Goal: Task Accomplishment & Management: Manage account settings

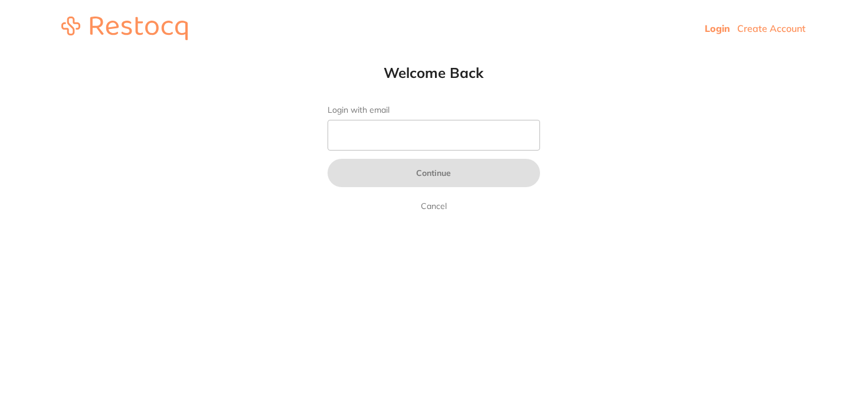
click at [455, 139] on form "Login with email Continue Cancel" at bounding box center [434, 159] width 213 height 108
click at [453, 127] on input "Login with email" at bounding box center [434, 135] width 213 height 31
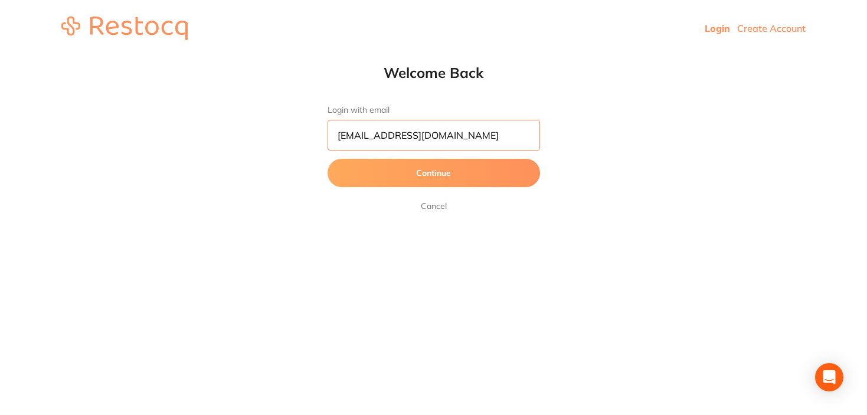
type input "[EMAIL_ADDRESS][DOMAIN_NAME]"
click at [328, 159] on button "Continue" at bounding box center [434, 173] width 213 height 28
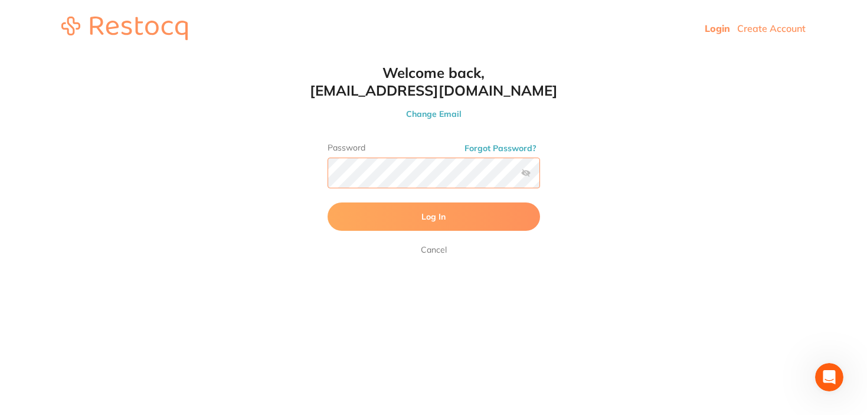
click at [328, 203] on button "Log In" at bounding box center [434, 217] width 213 height 28
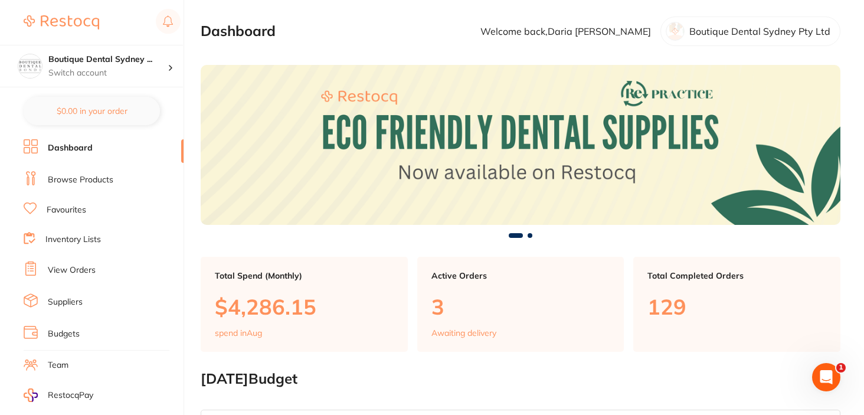
click at [82, 268] on link "View Orders" at bounding box center [72, 271] width 48 height 12
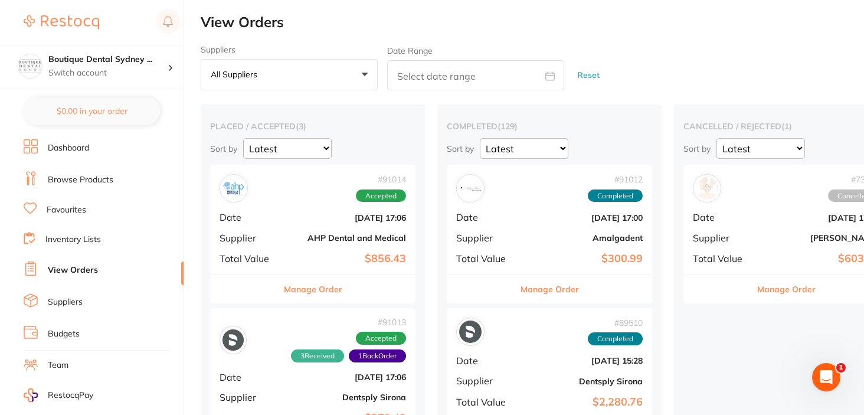
scroll to position [0, 6]
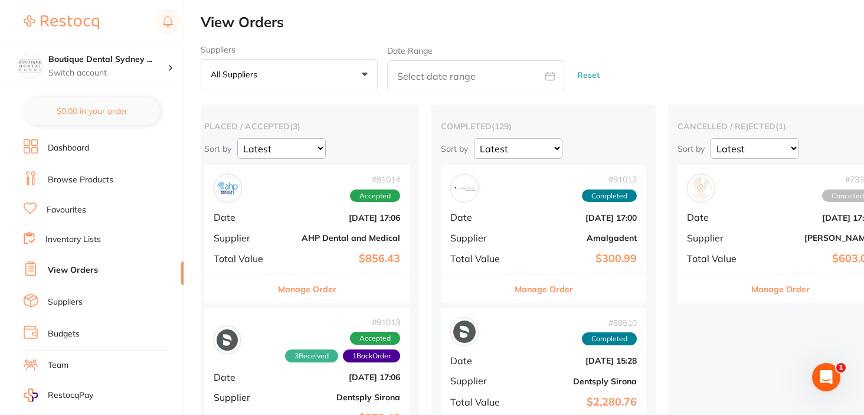
click at [318, 283] on button "Manage Order" at bounding box center [307, 289] width 58 height 28
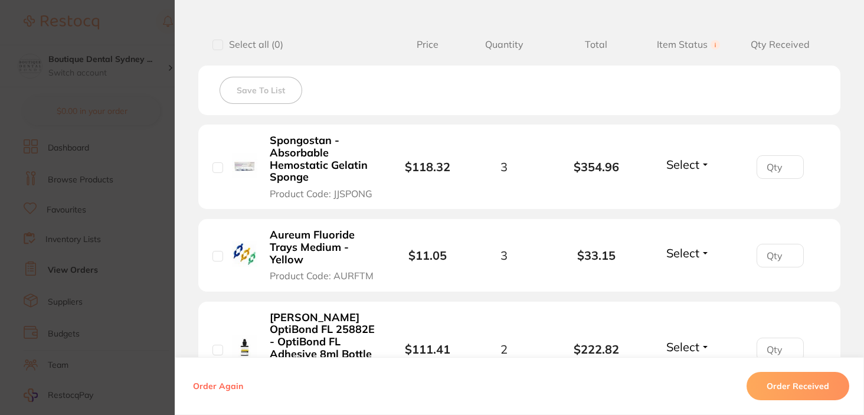
click at [671, 162] on span "Select" at bounding box center [683, 164] width 33 height 15
click at [676, 185] on span "Received" at bounding box center [689, 189] width 30 height 9
click at [676, 248] on span "Select" at bounding box center [683, 253] width 33 height 15
click at [674, 274] on span "Received" at bounding box center [689, 278] width 30 height 9
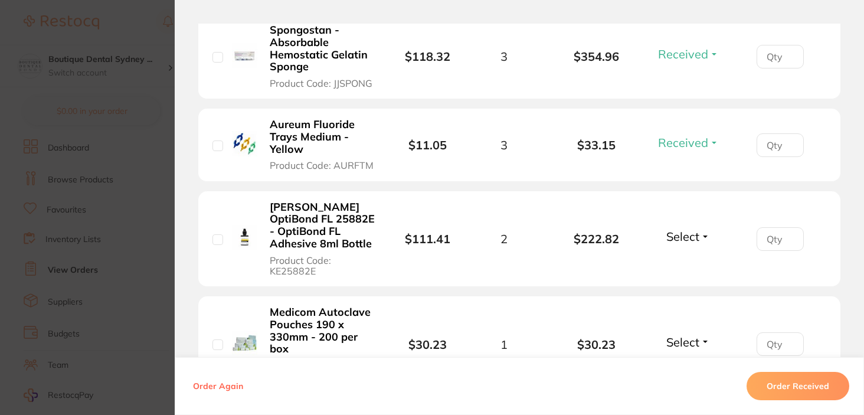
scroll to position [399, 0]
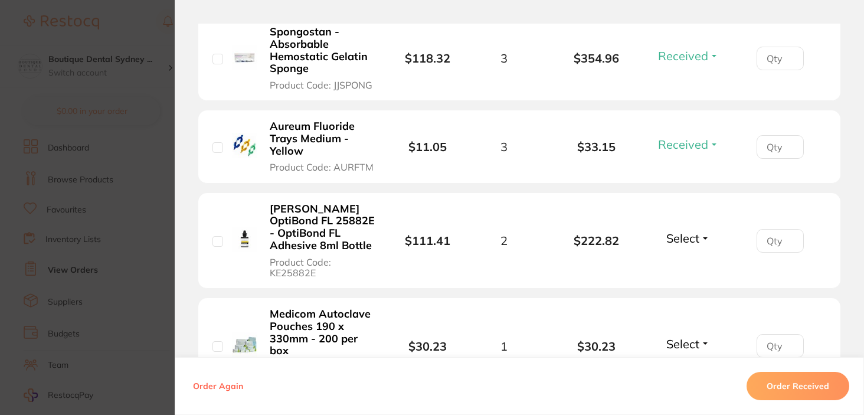
click at [690, 238] on span "Select" at bounding box center [683, 238] width 33 height 15
click at [681, 267] on span "Received" at bounding box center [689, 263] width 30 height 9
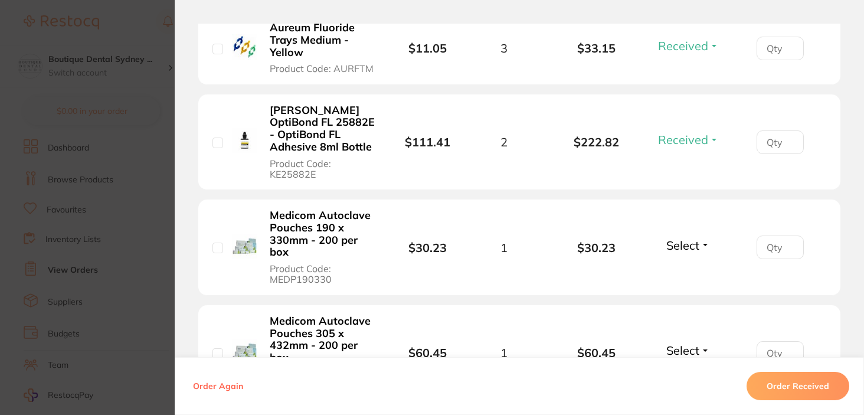
scroll to position [498, 0]
click at [680, 250] on span "Select" at bounding box center [683, 244] width 33 height 15
click at [680, 266] on span "Received" at bounding box center [689, 270] width 30 height 9
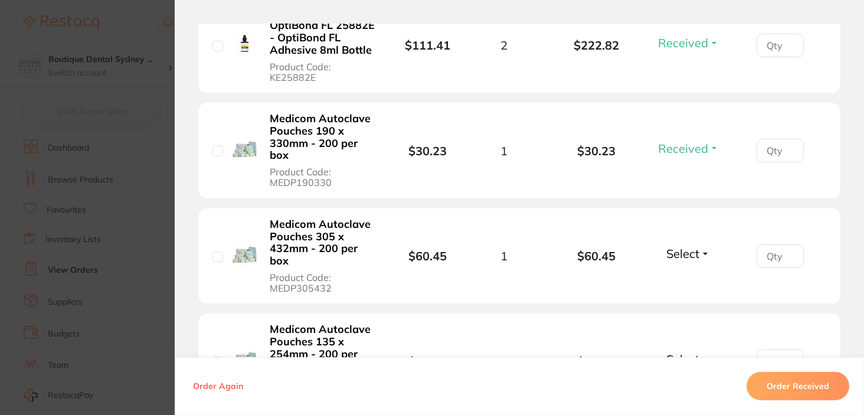
scroll to position [593, 0]
click at [680, 254] on span "Select" at bounding box center [683, 254] width 33 height 15
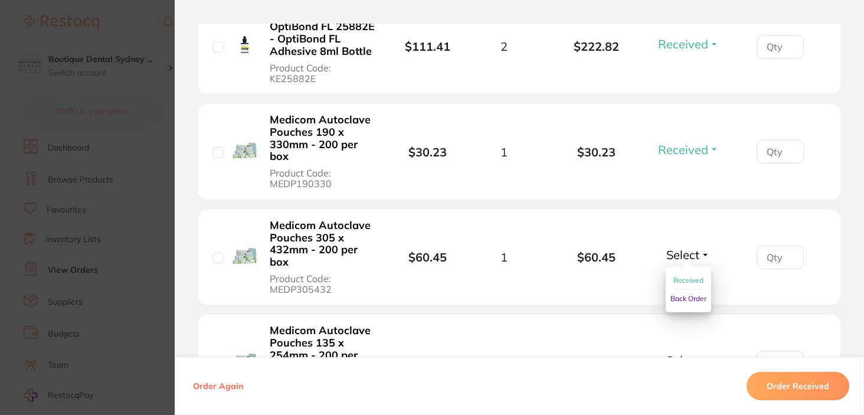
click at [686, 276] on span "Received" at bounding box center [689, 280] width 30 height 9
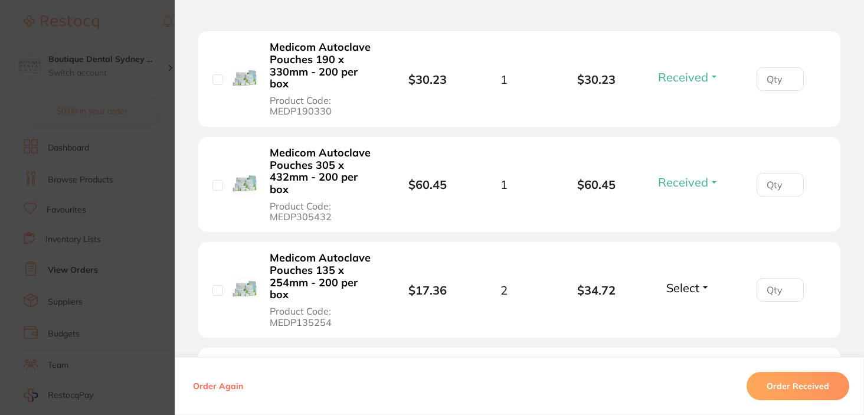
scroll to position [666, 0]
click at [679, 296] on div "Select Received Back Order" at bounding box center [688, 289] width 51 height 19
click at [678, 282] on span "Select" at bounding box center [683, 287] width 33 height 15
click at [678, 303] on ul "Received Back Order" at bounding box center [688, 321] width 45 height 45
click at [678, 312] on span "Received" at bounding box center [689, 312] width 30 height 9
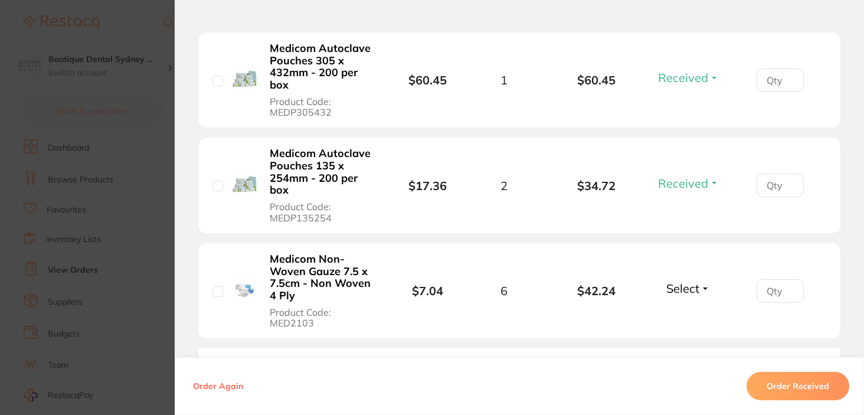
scroll to position [768, 0]
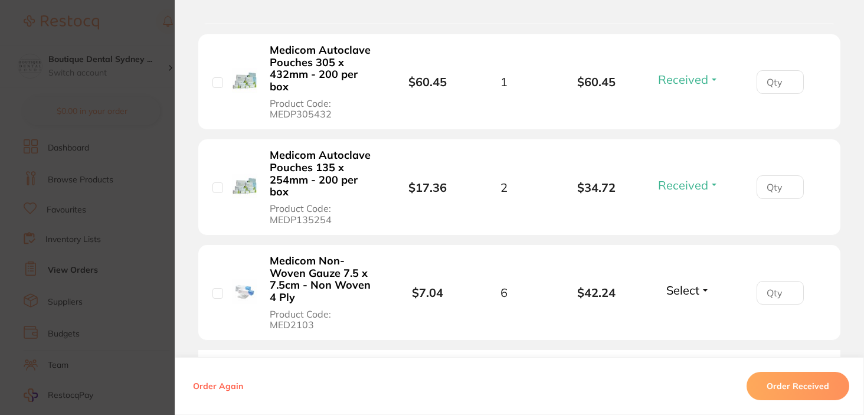
click at [680, 295] on span "Select" at bounding box center [683, 290] width 33 height 15
click at [677, 315] on span "Received" at bounding box center [689, 315] width 30 height 9
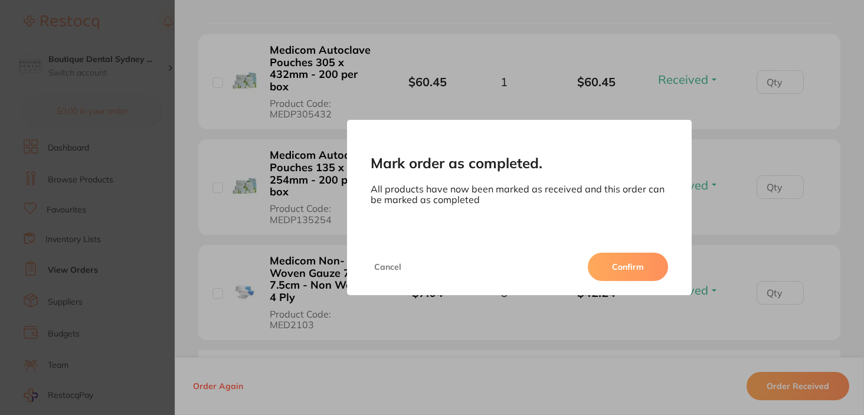
scroll to position [48, 0]
click at [624, 252] on div "Cancel Confirm" at bounding box center [519, 267] width 345 height 57
click at [625, 267] on button "Confirm" at bounding box center [628, 267] width 80 height 28
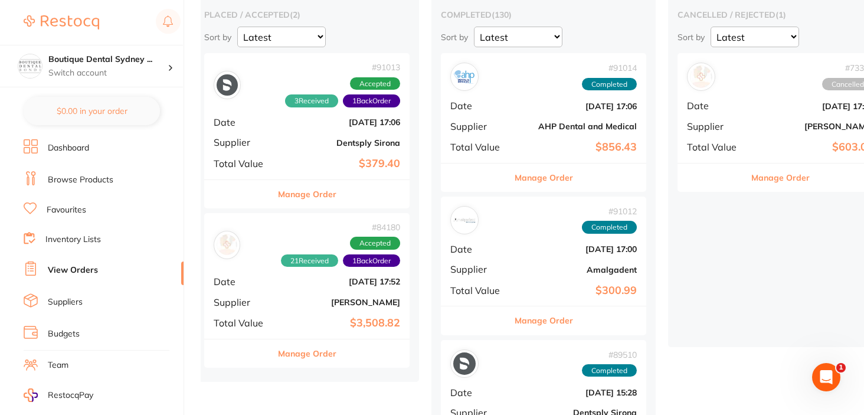
click at [324, 201] on button "Manage Order" at bounding box center [307, 194] width 58 height 28
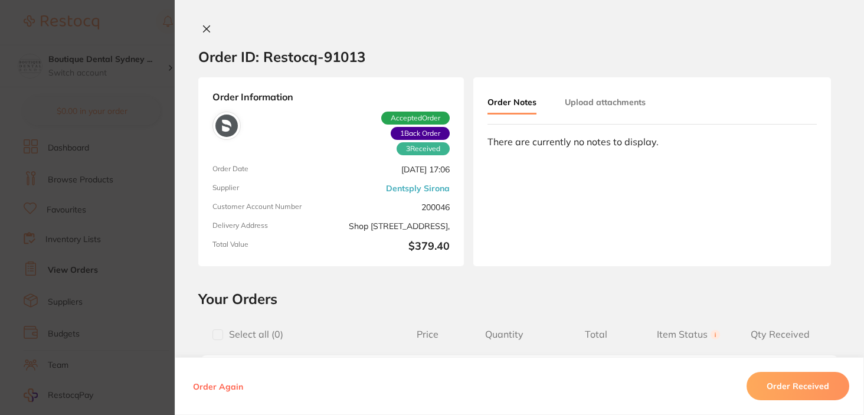
click at [202, 25] on icon at bounding box center [206, 28] width 9 height 9
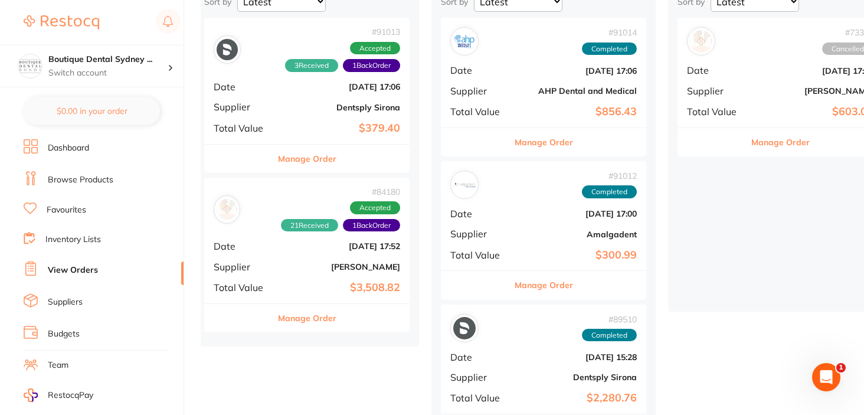
click at [83, 142] on link "Dashboard" at bounding box center [68, 148] width 41 height 12
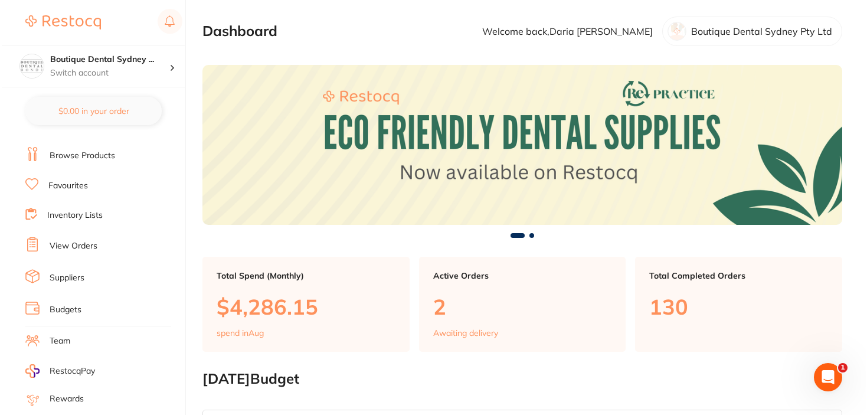
scroll to position [22, 0]
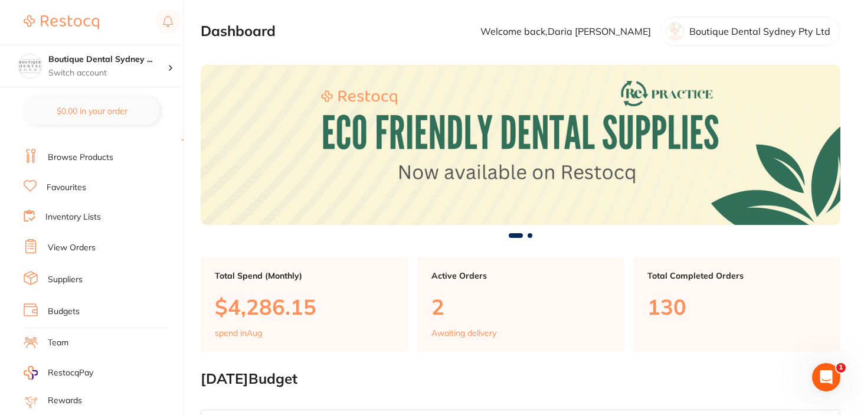
click at [77, 217] on link "Inventory Lists" at bounding box center [73, 217] width 56 height 12
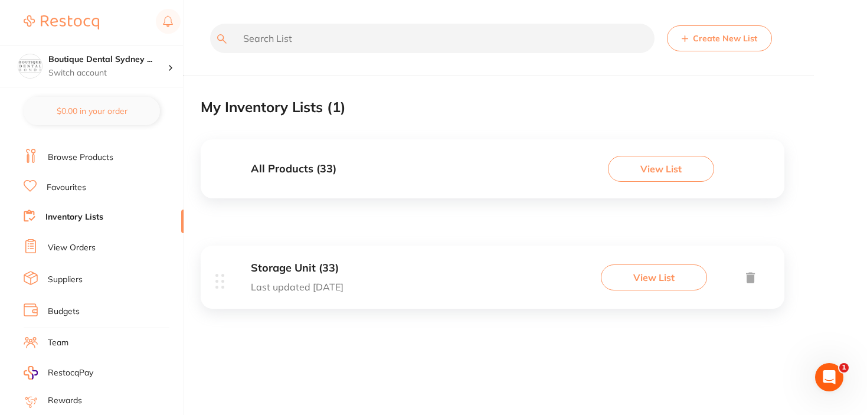
click at [650, 262] on div "Storage Unit (33) Last updated [DATE] View List" at bounding box center [493, 277] width 584 height 63
